Goal: Information Seeking & Learning: Learn about a topic

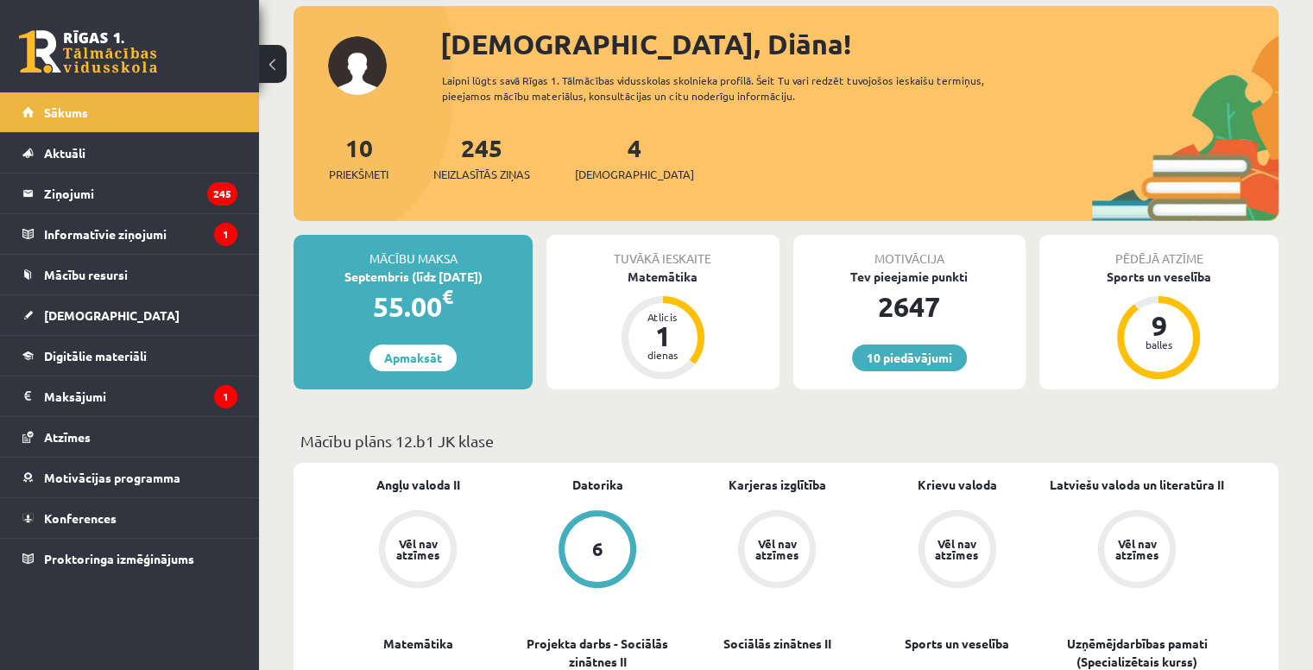
scroll to position [188, 0]
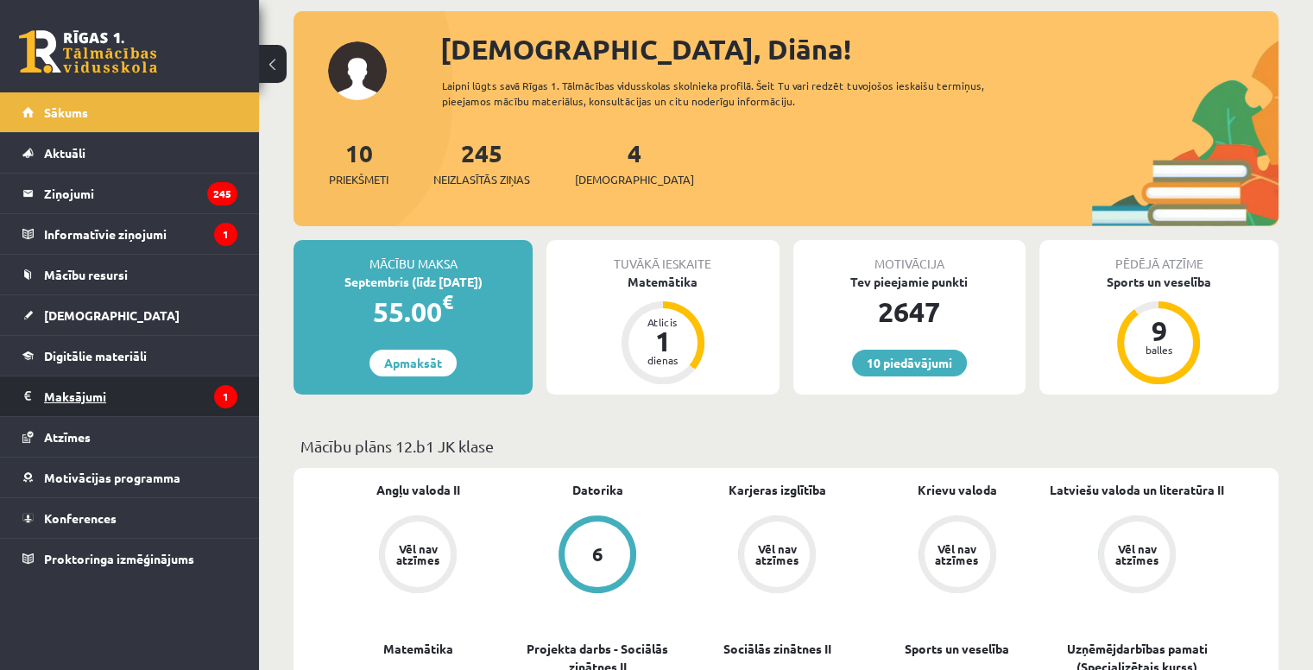
click at [55, 407] on legend "Maksājumi 1" at bounding box center [140, 396] width 193 height 40
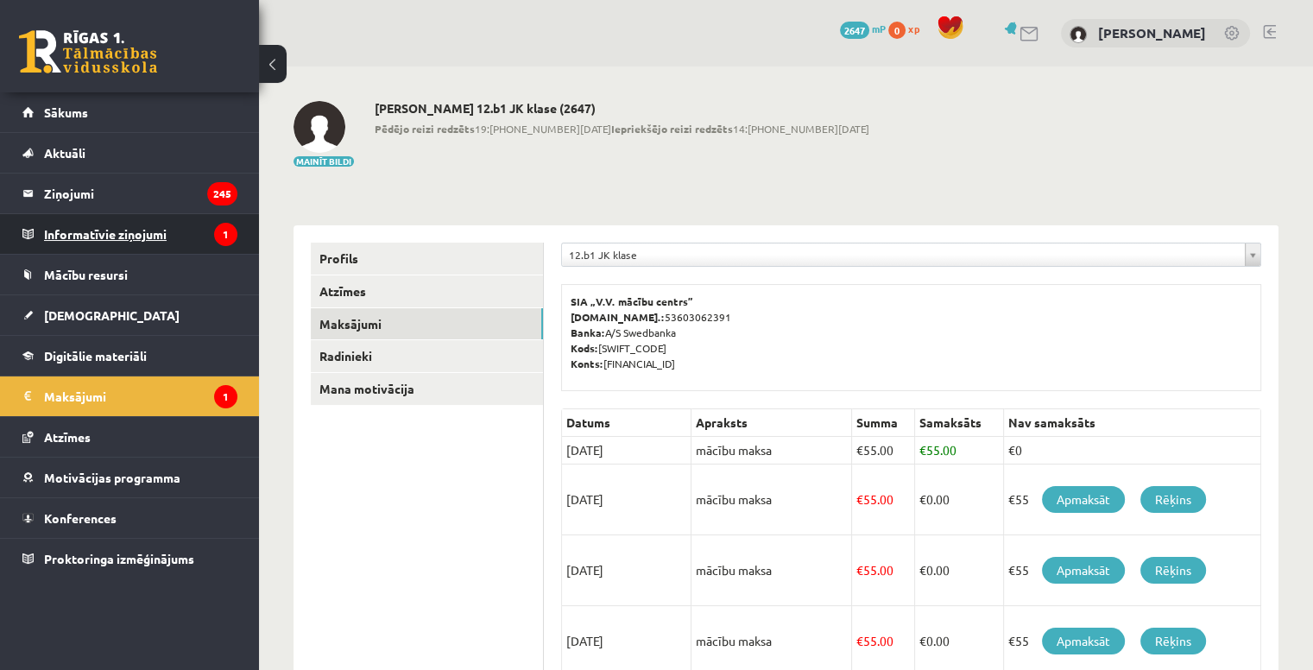
click at [129, 230] on legend "Informatīvie ziņojumi 1" at bounding box center [140, 234] width 193 height 40
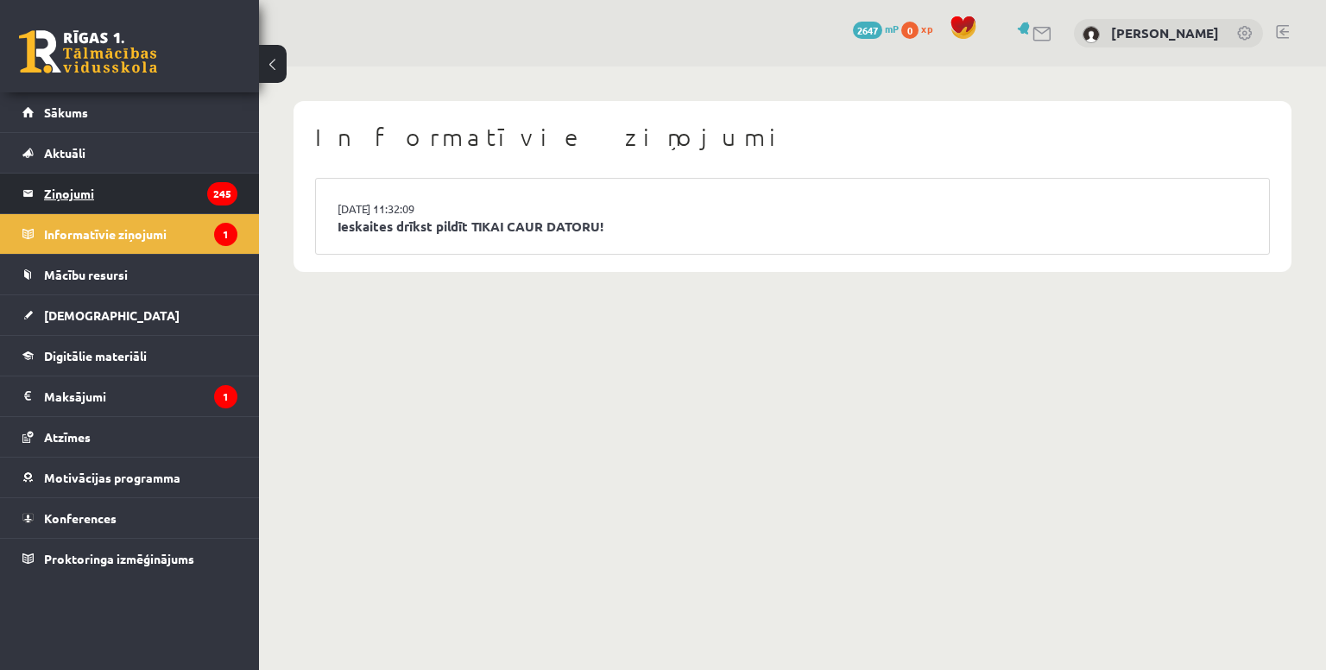
click at [56, 200] on legend "Ziņojumi 245" at bounding box center [140, 193] width 193 height 40
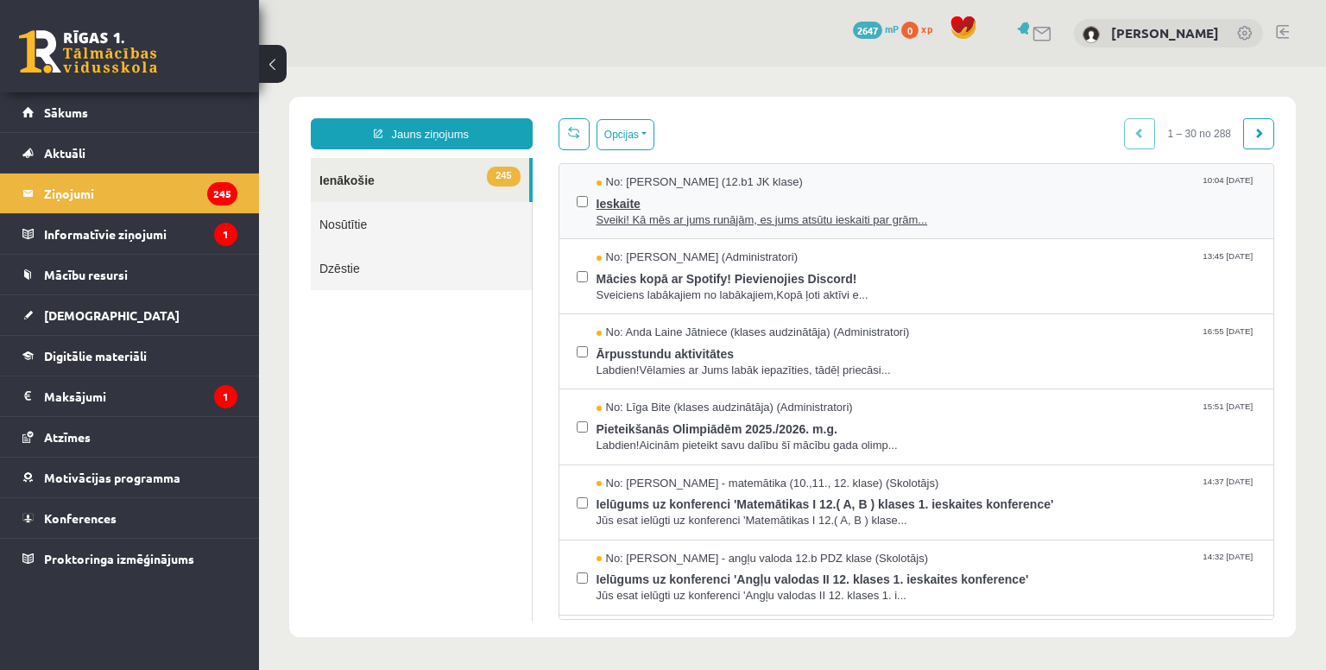
click at [1064, 207] on span "Ieskaite" at bounding box center [926, 202] width 660 height 22
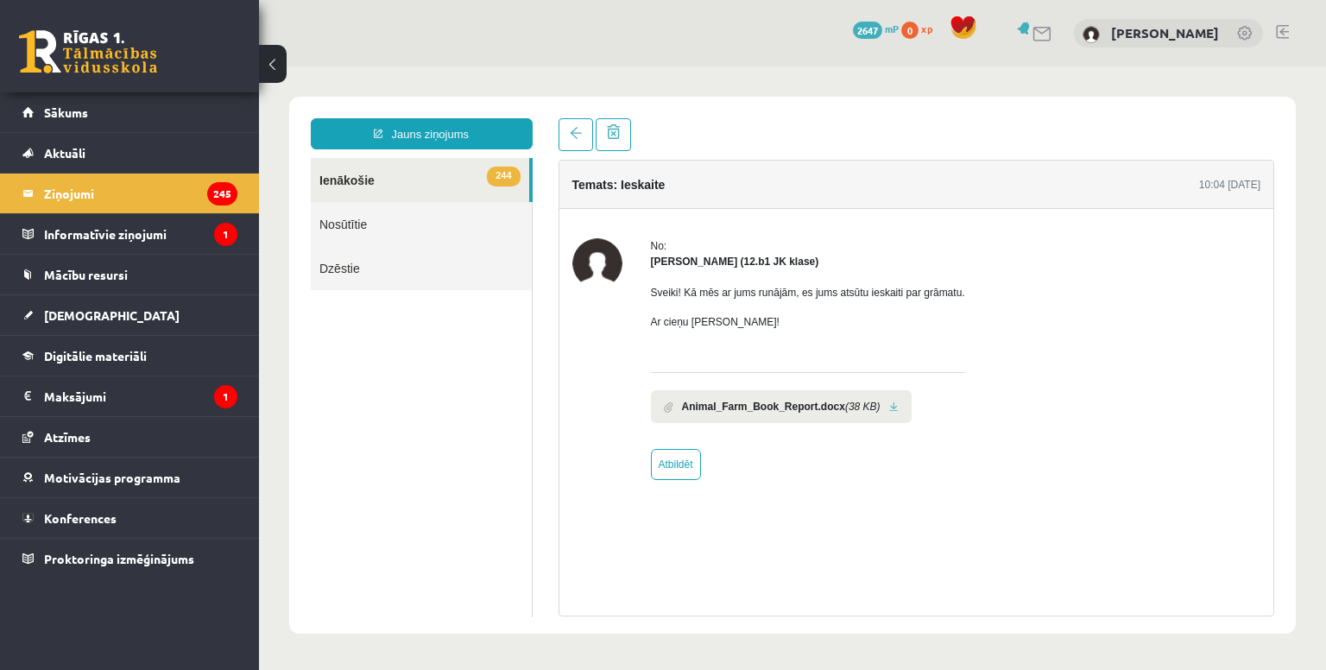
click at [889, 405] on link at bounding box center [893, 406] width 9 height 11
click at [352, 182] on link "244 Ienākošie" at bounding box center [420, 180] width 218 height 44
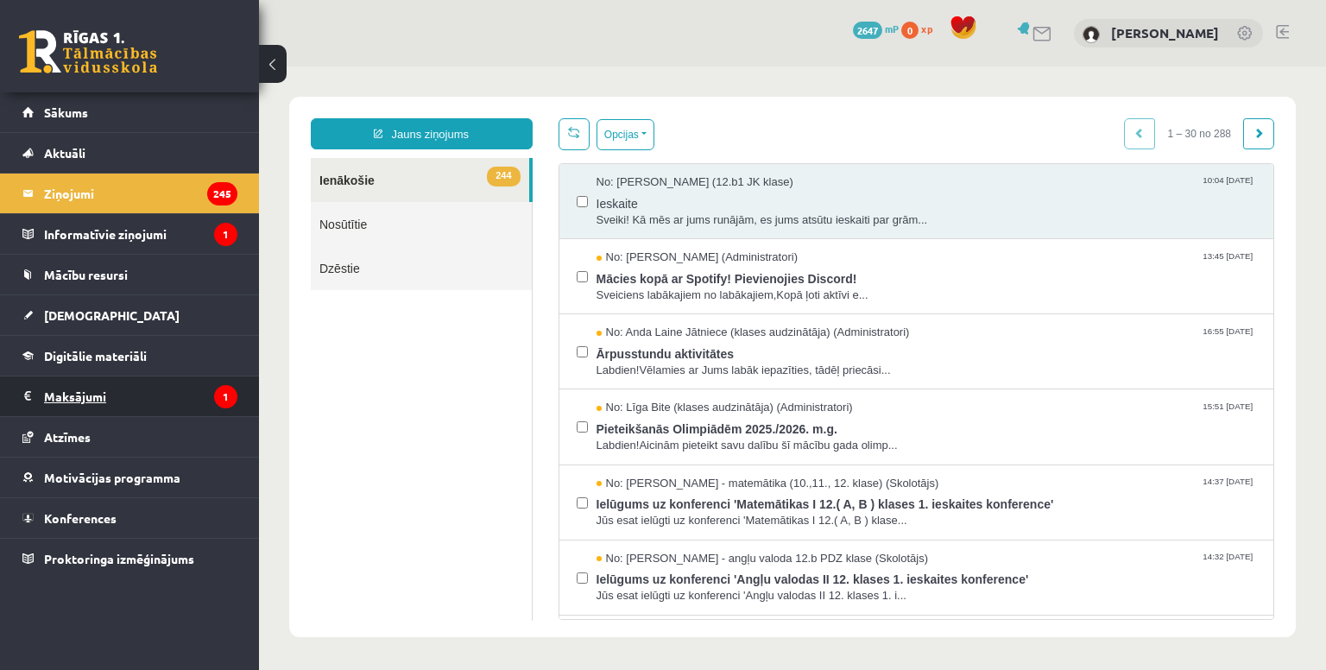
click at [52, 386] on legend "Maksājumi 1" at bounding box center [140, 396] width 193 height 40
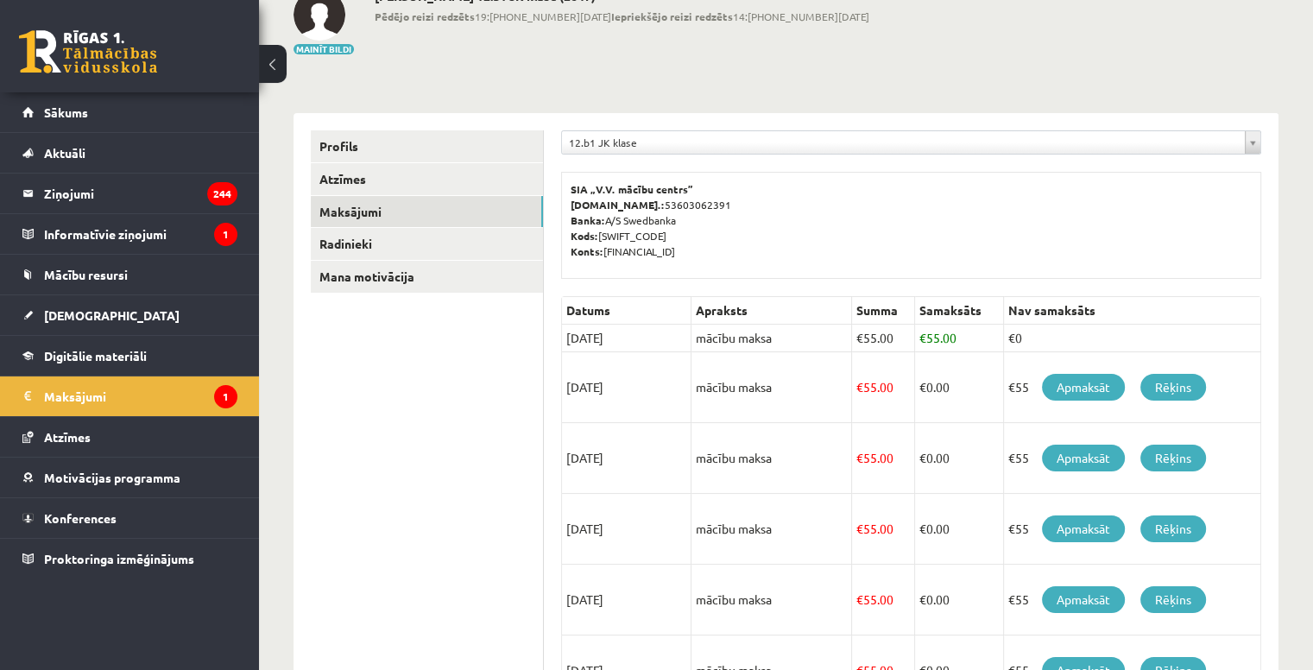
scroll to position [114, 0]
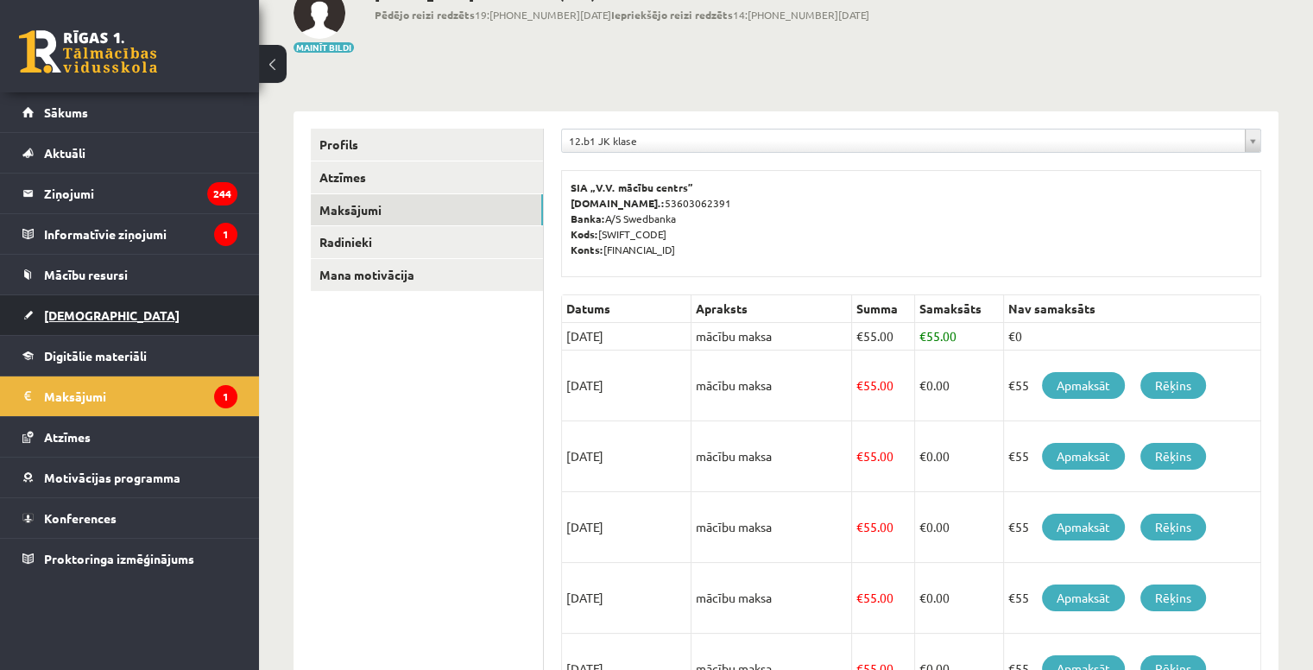
click at [69, 302] on link "[DEMOGRAPHIC_DATA]" at bounding box center [129, 315] width 215 height 40
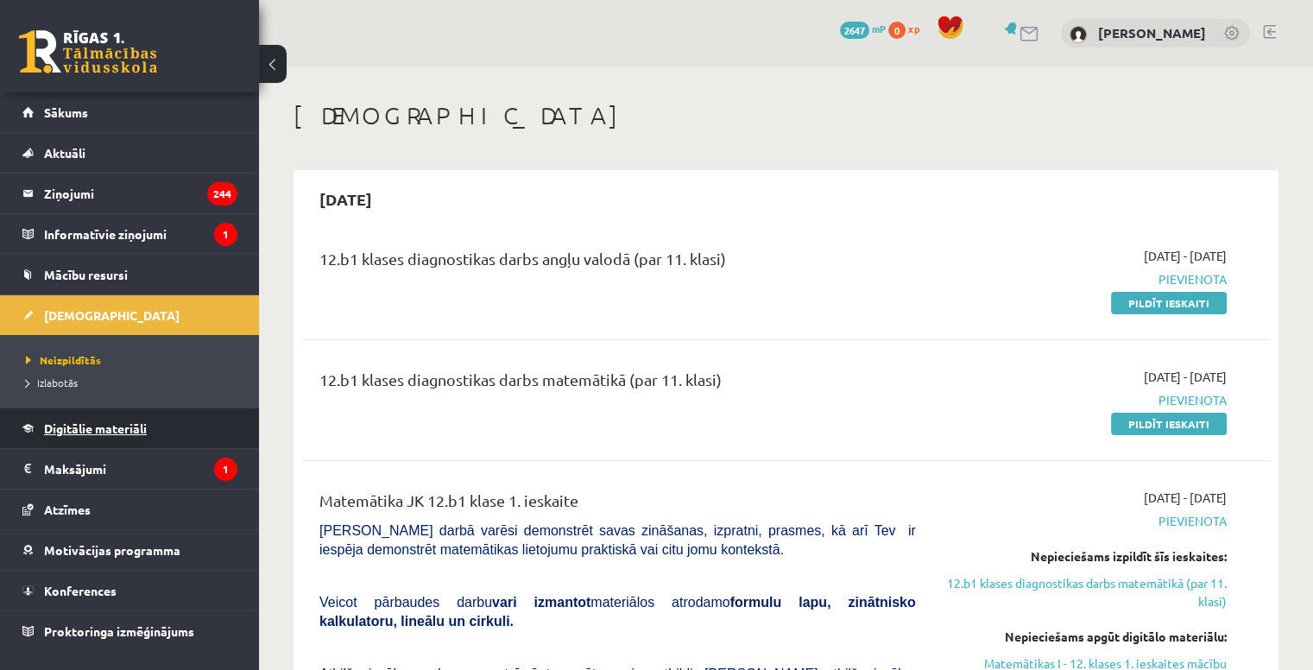
click at [70, 420] on span "Digitālie materiāli" at bounding box center [95, 428] width 103 height 16
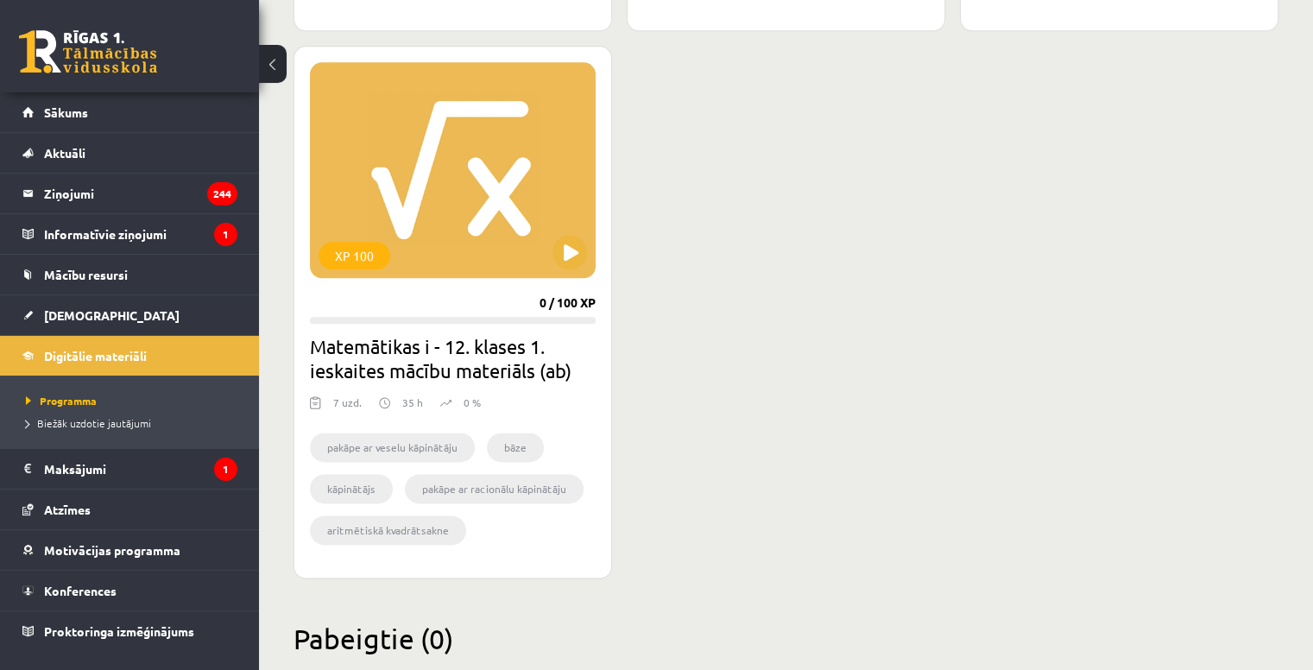
scroll to position [2126, 0]
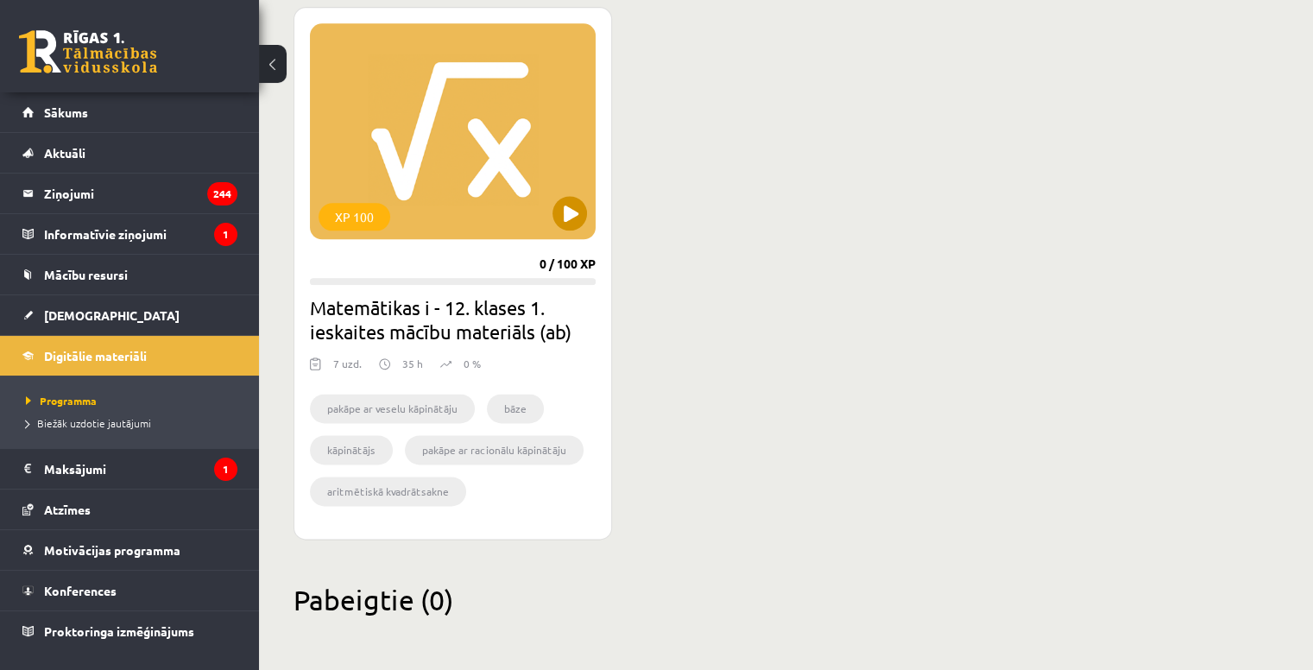
click at [543, 212] on div "XP 100" at bounding box center [453, 131] width 286 height 216
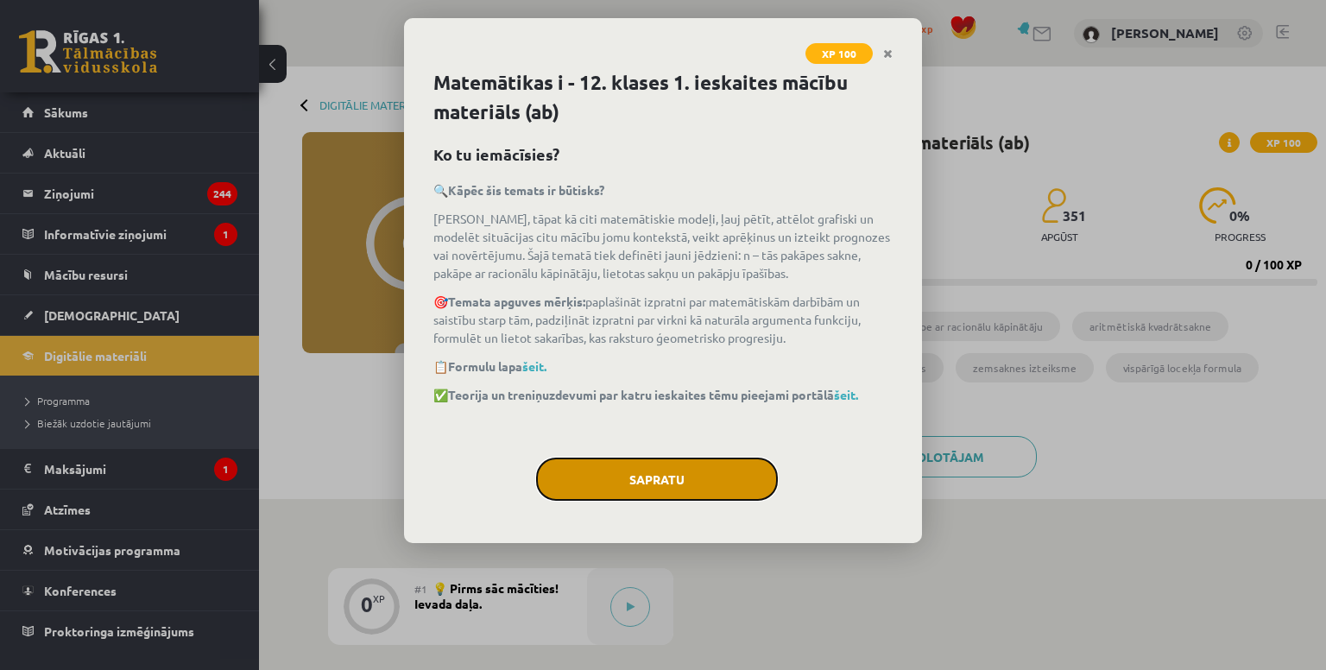
click at [669, 465] on button "Sapratu" at bounding box center [657, 478] width 242 height 43
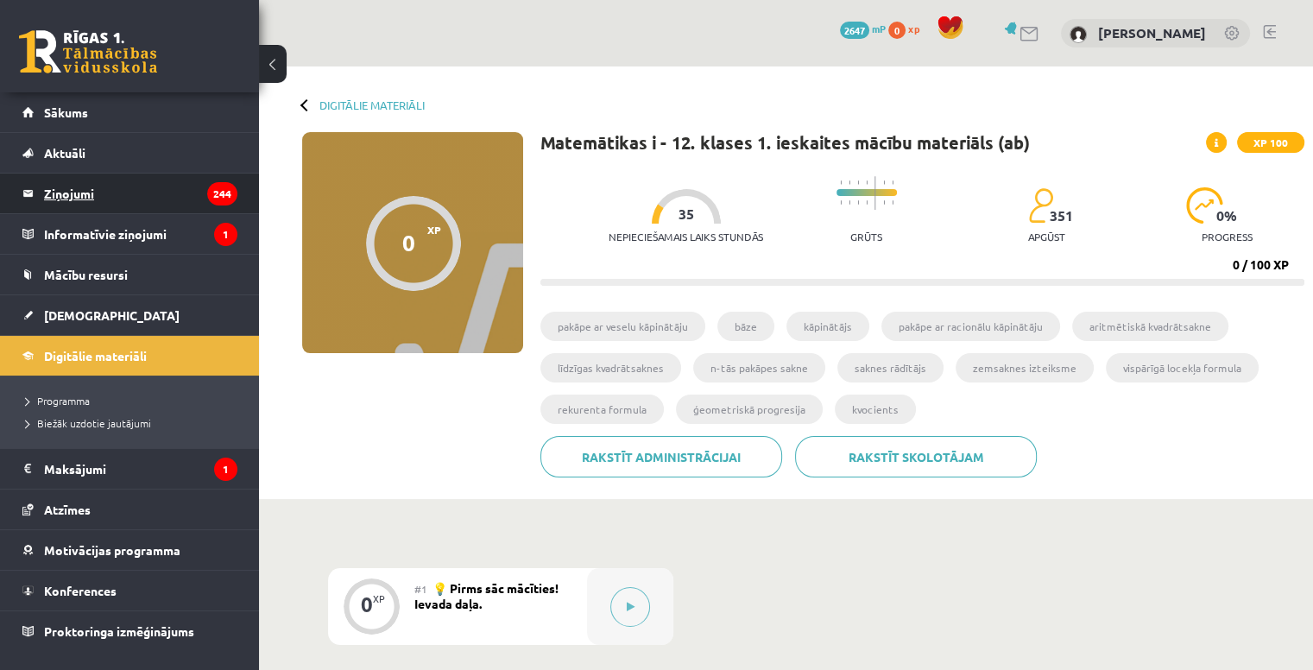
click at [79, 192] on legend "Ziņojumi 244" at bounding box center [140, 193] width 193 height 40
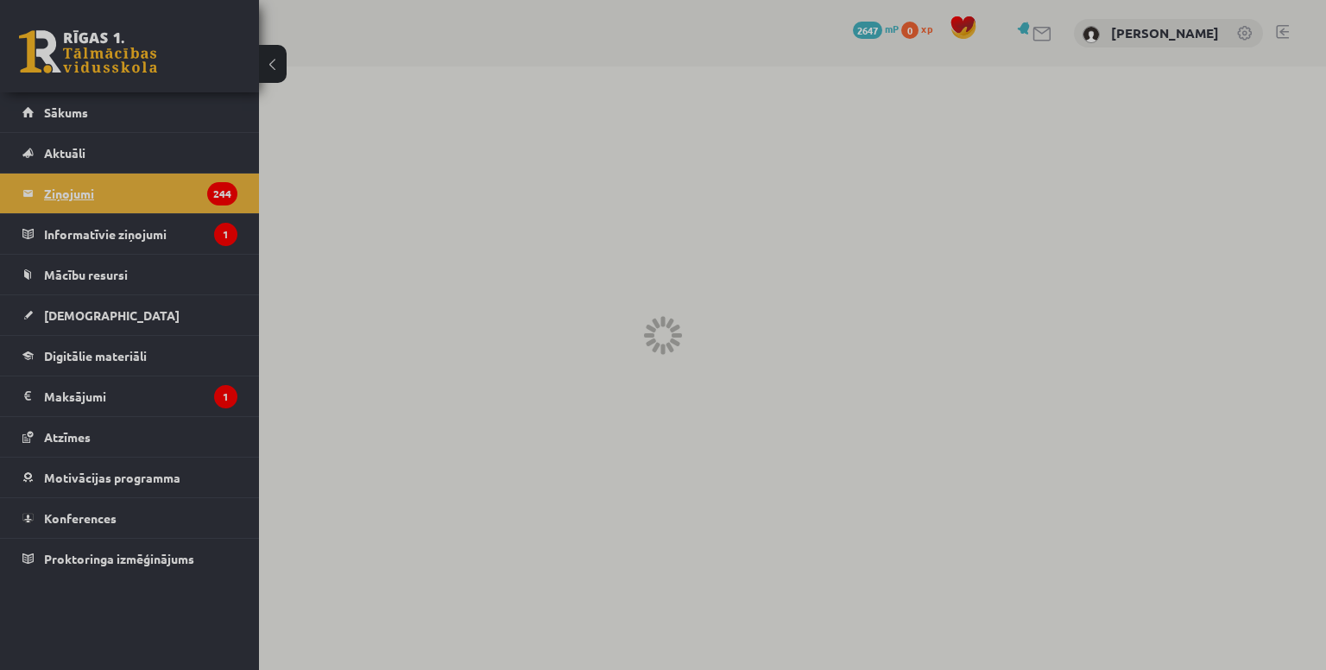
click at [79, 192] on div at bounding box center [663, 335] width 1326 height 670
